Goal: Check status: Check status

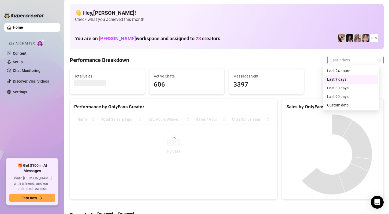
click at [360, 63] on span "Last 7 days" at bounding box center [355, 60] width 50 height 8
click at [352, 104] on div "Custom date" at bounding box center [351, 105] width 48 height 6
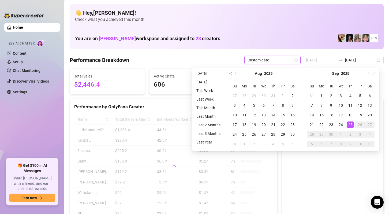
type input "[DATE]"
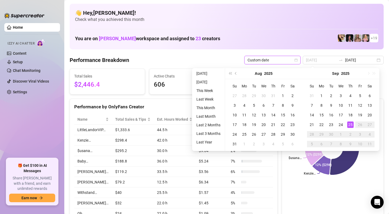
click at [351, 124] on div "25" at bounding box center [350, 124] width 6 height 6
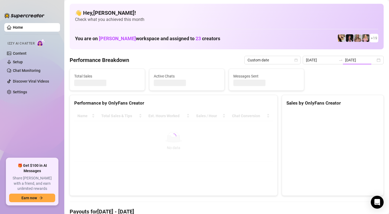
type input "[DATE]"
